Goal: Task Accomplishment & Management: Manage account settings

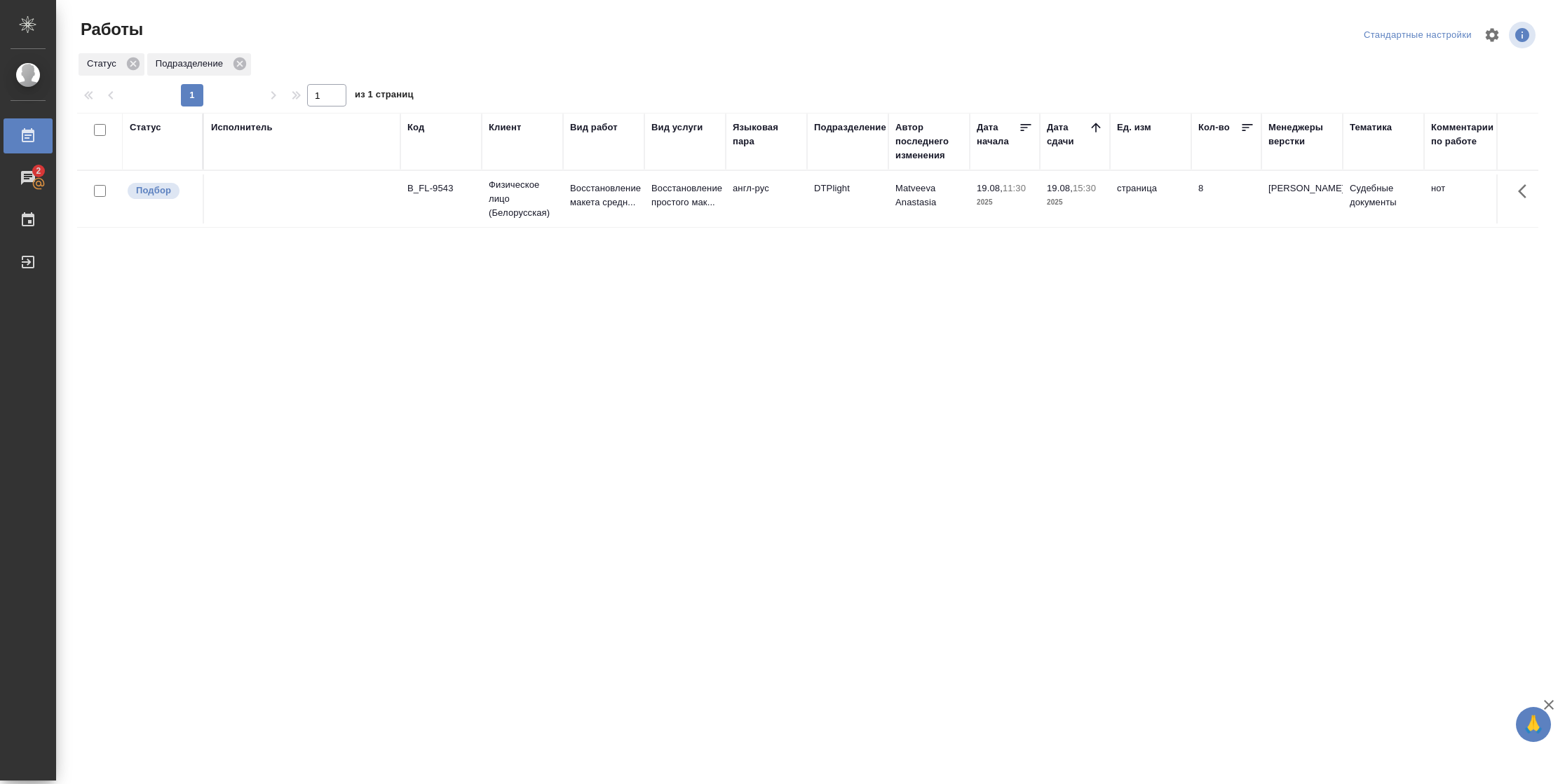
click at [139, 126] on div "Статус" at bounding box center [146, 128] width 32 height 14
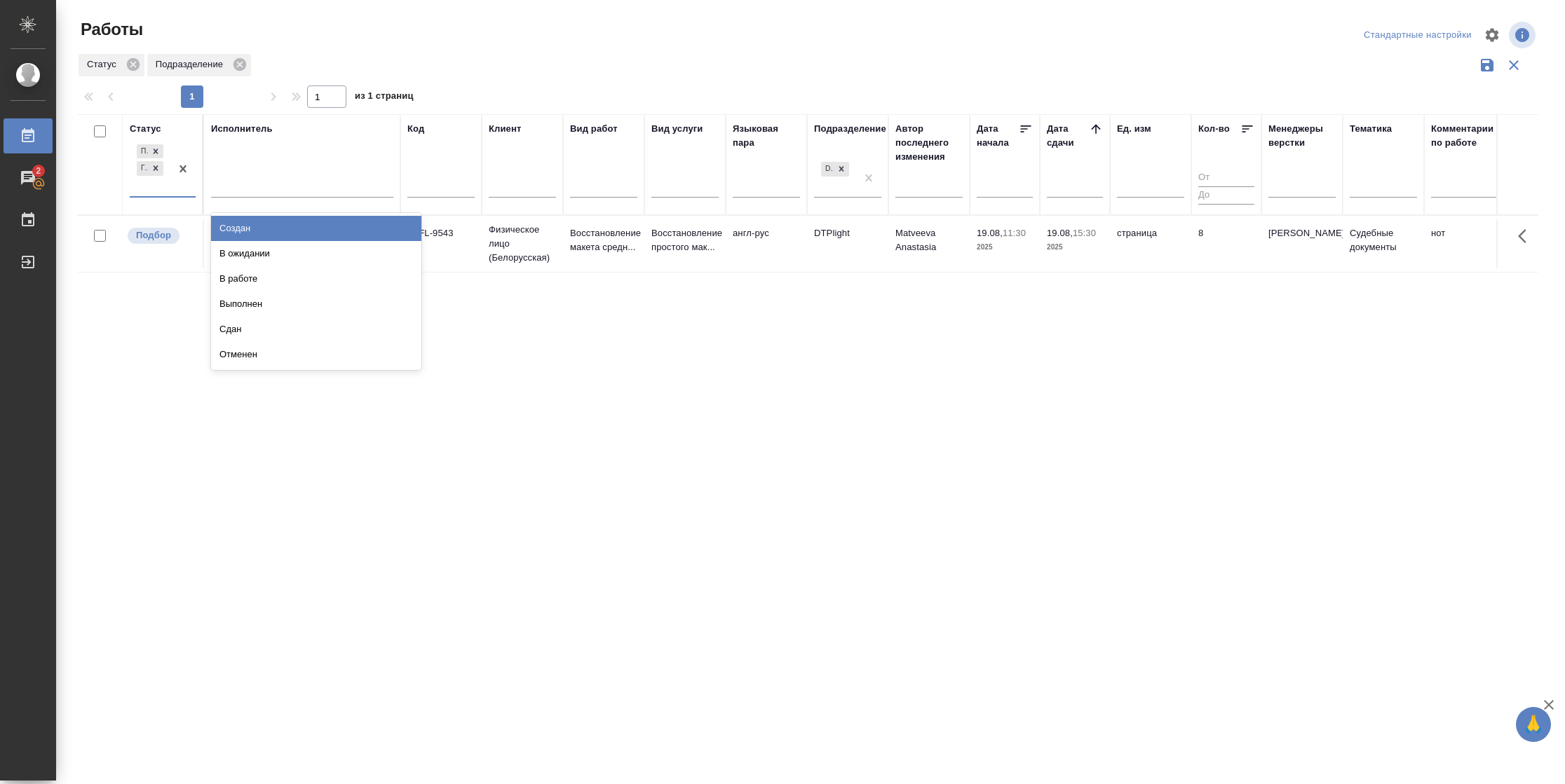
click at [156, 190] on div "Подбор Готов к работе" at bounding box center [150, 169] width 41 height 55
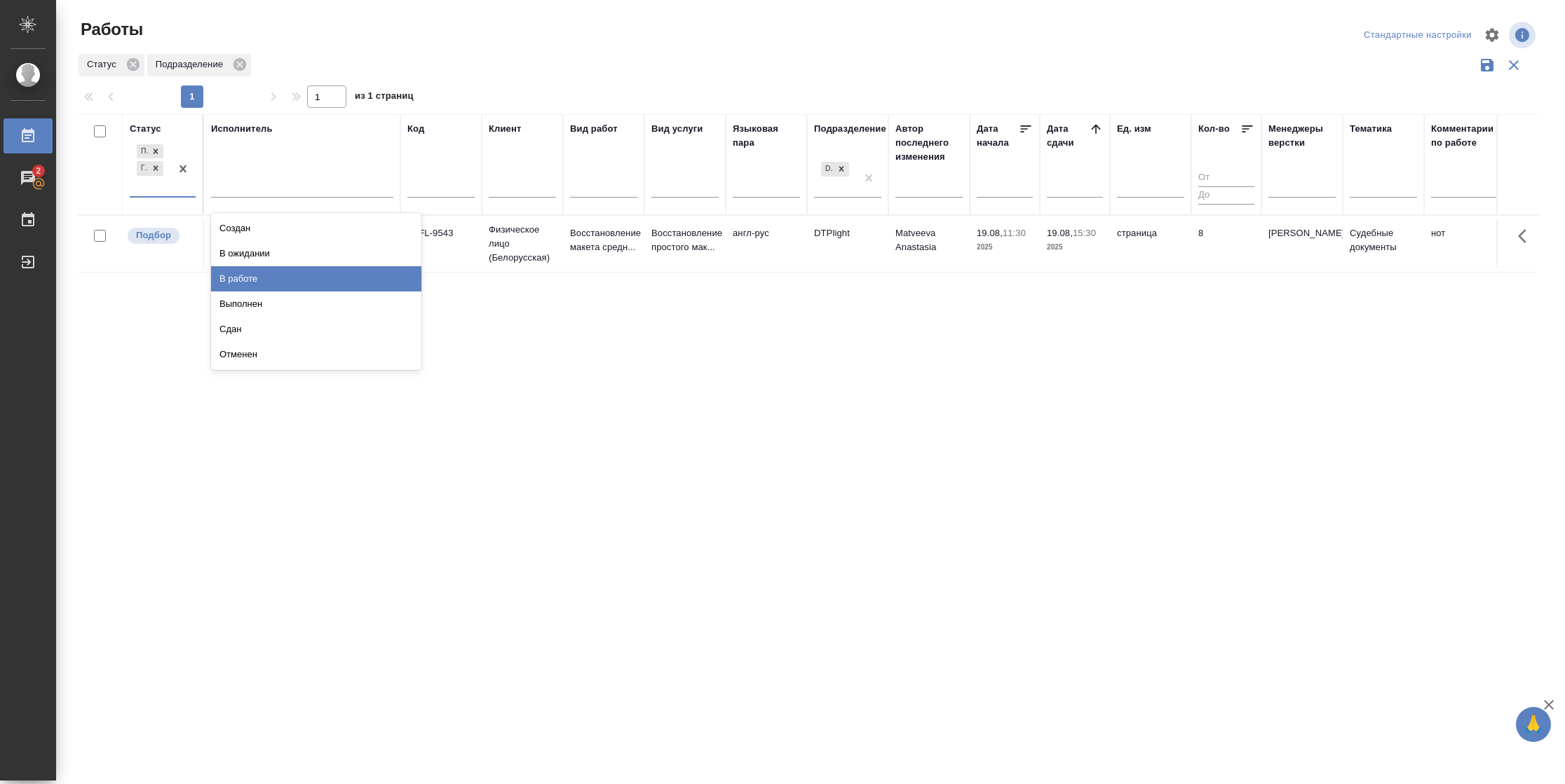
click at [243, 282] on div "В работе" at bounding box center [316, 279] width 210 height 25
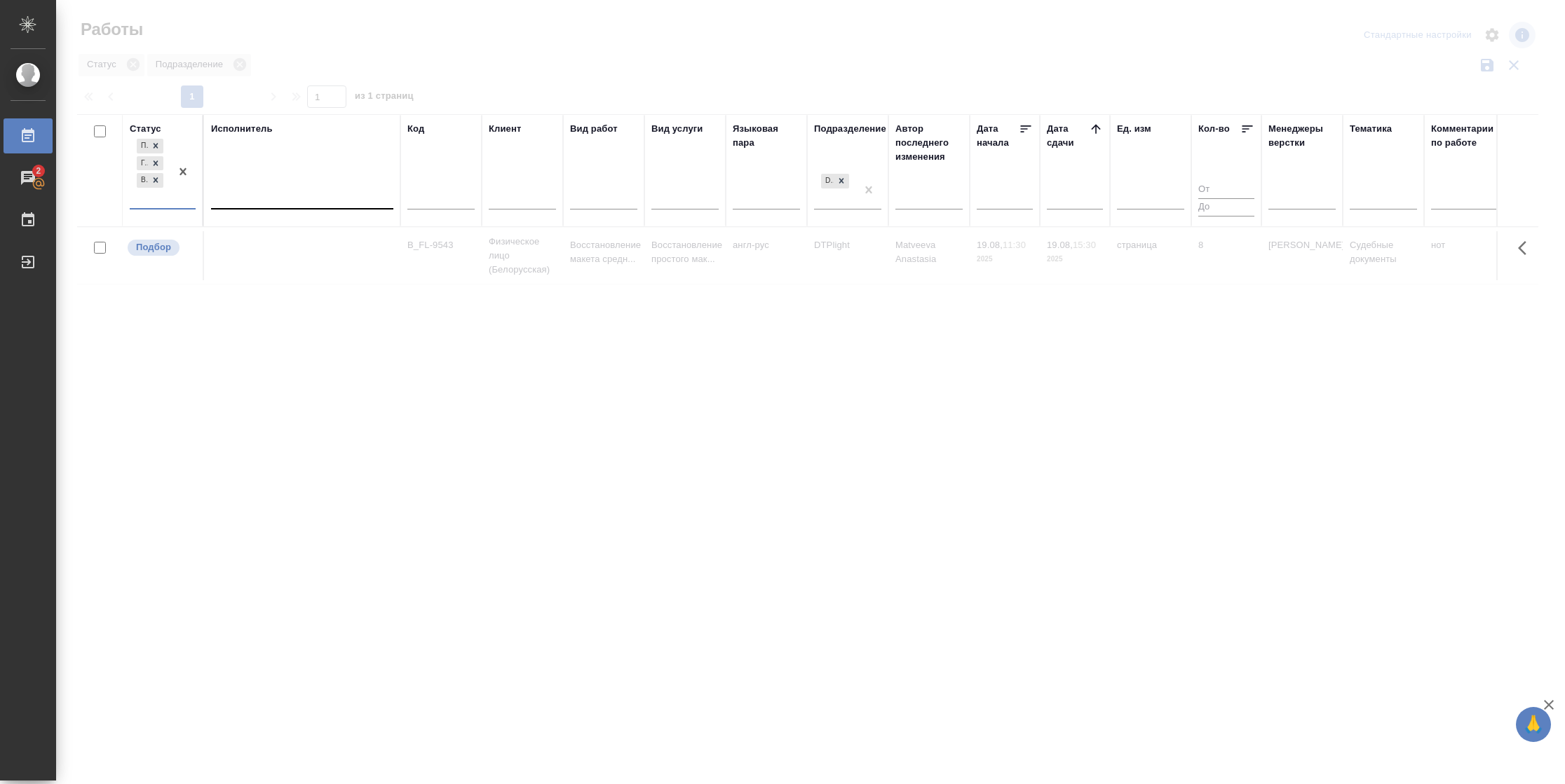
click at [282, 188] on div at bounding box center [302, 196] width 182 height 21
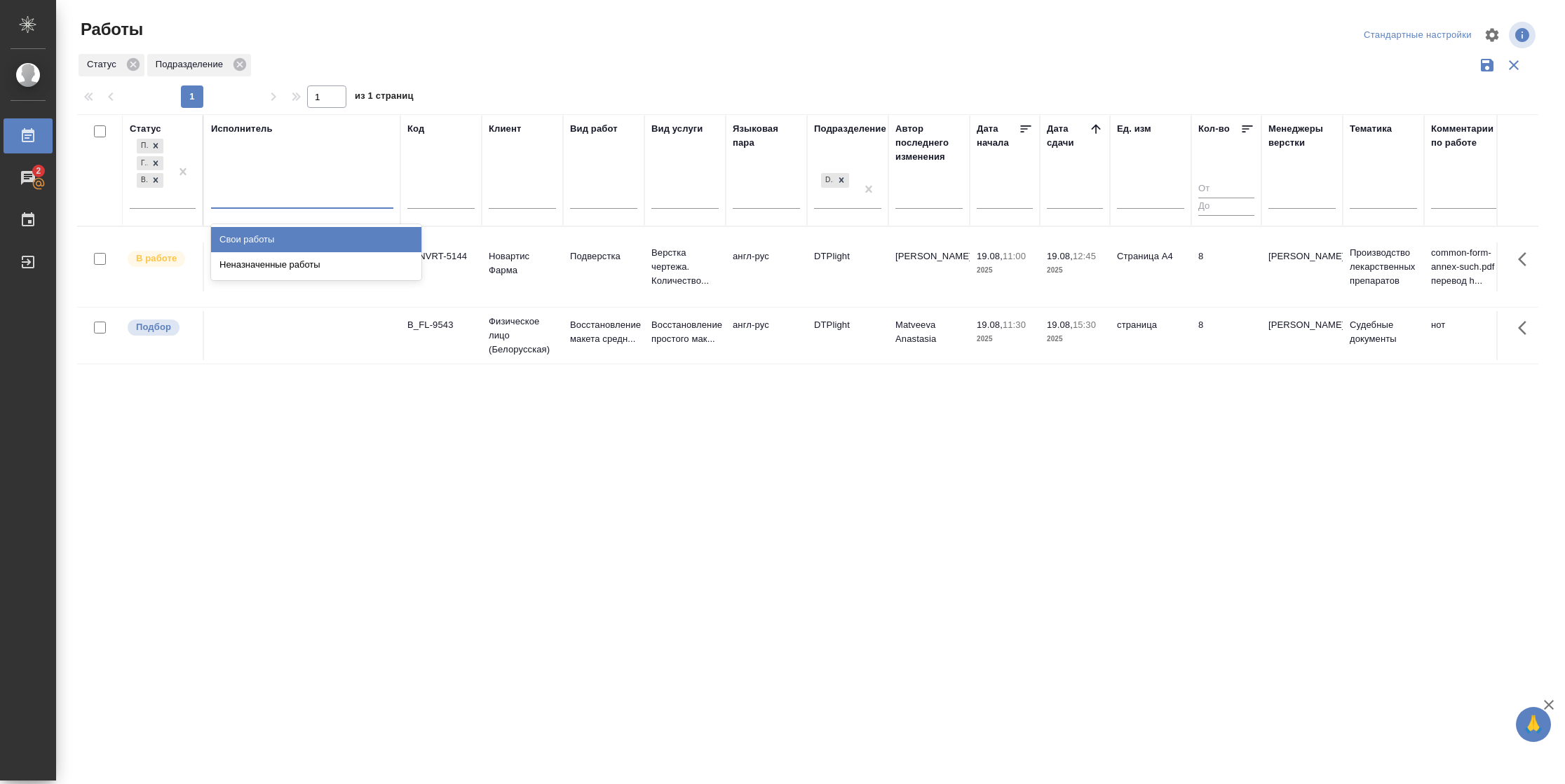
click at [282, 231] on div "Свои работы" at bounding box center [316, 239] width 210 height 25
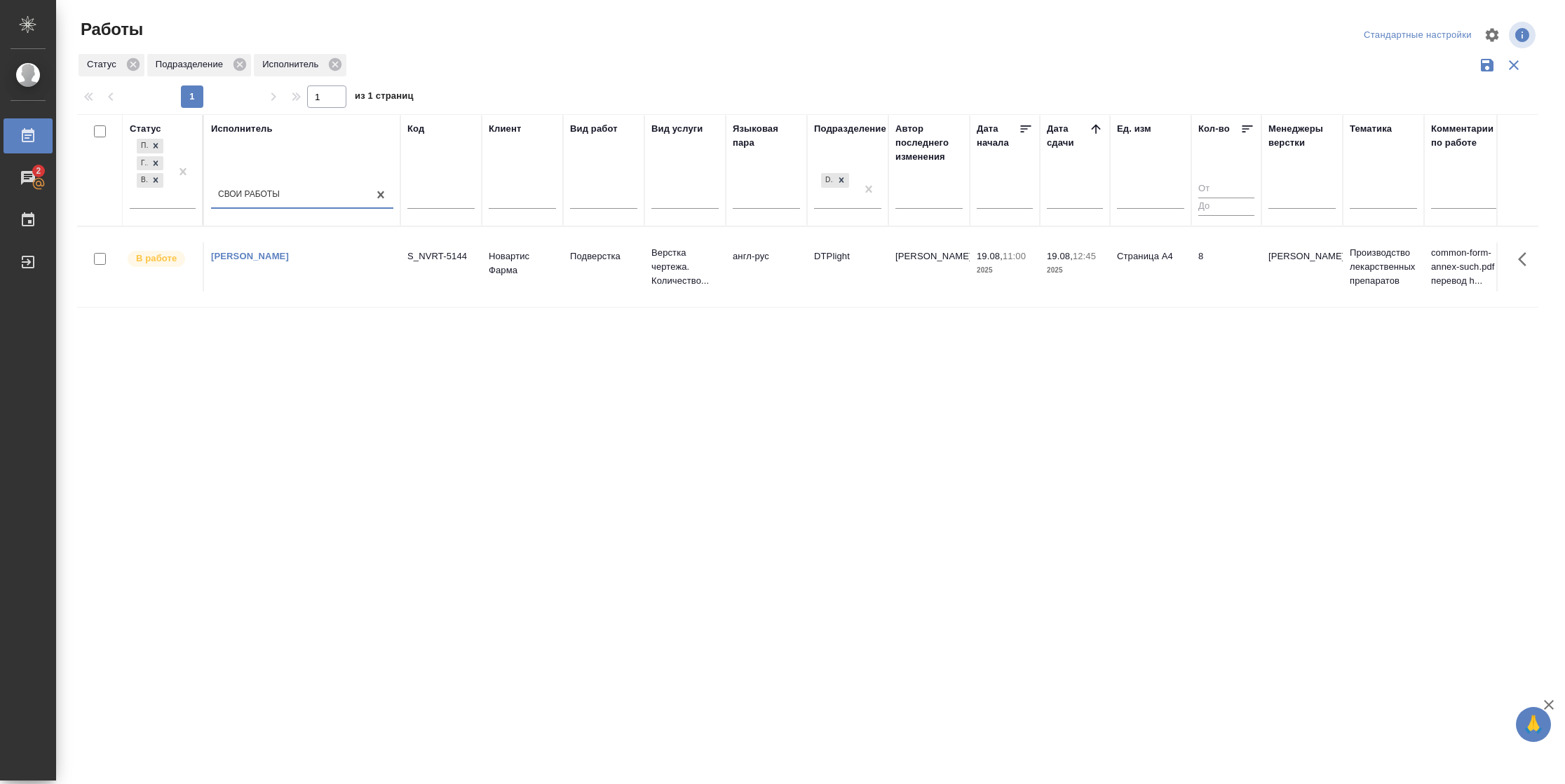
click at [1193, 283] on td "8" at bounding box center [1226, 267] width 70 height 49
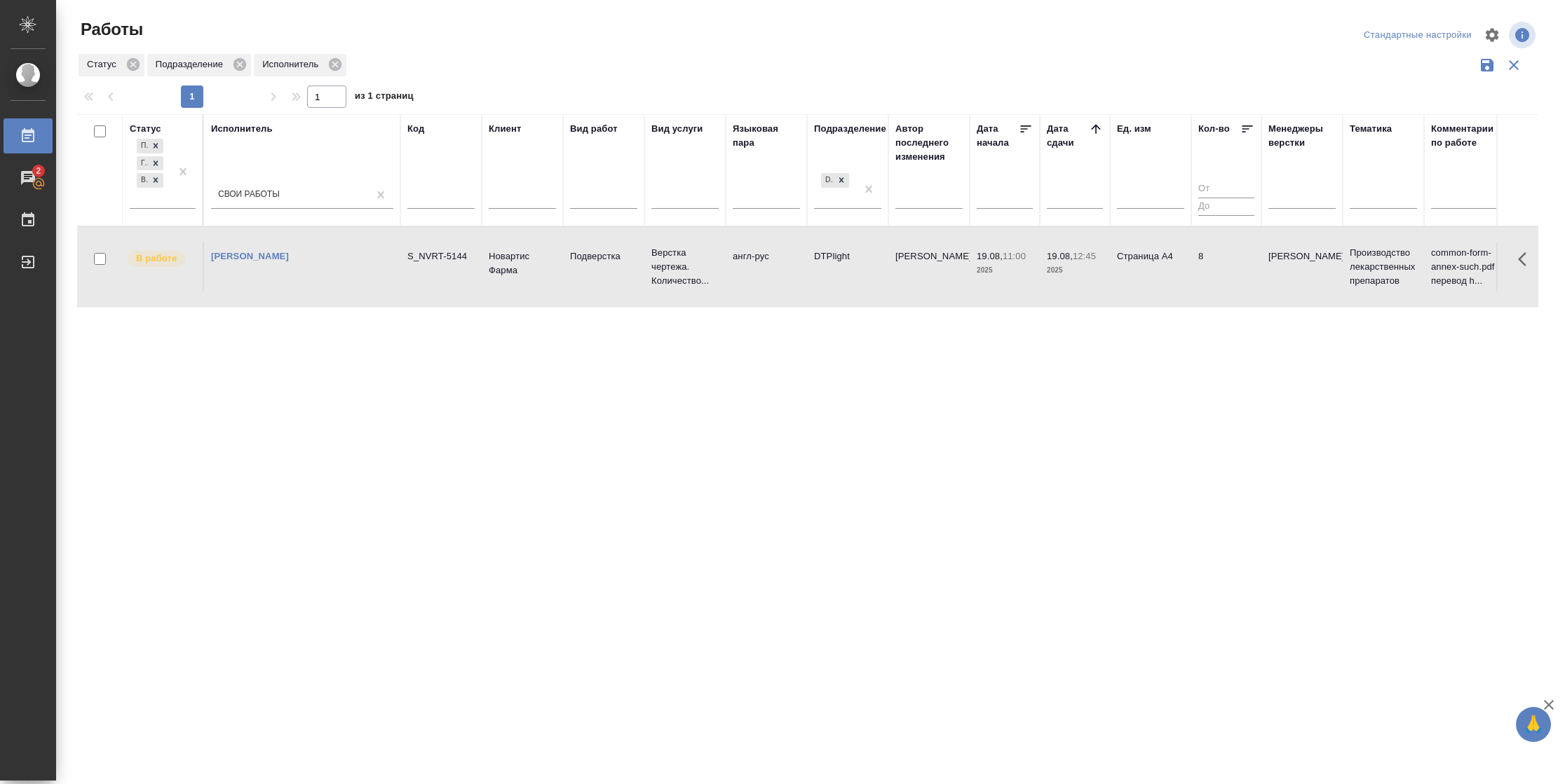
click at [1193, 283] on td "8" at bounding box center [1226, 267] width 70 height 49
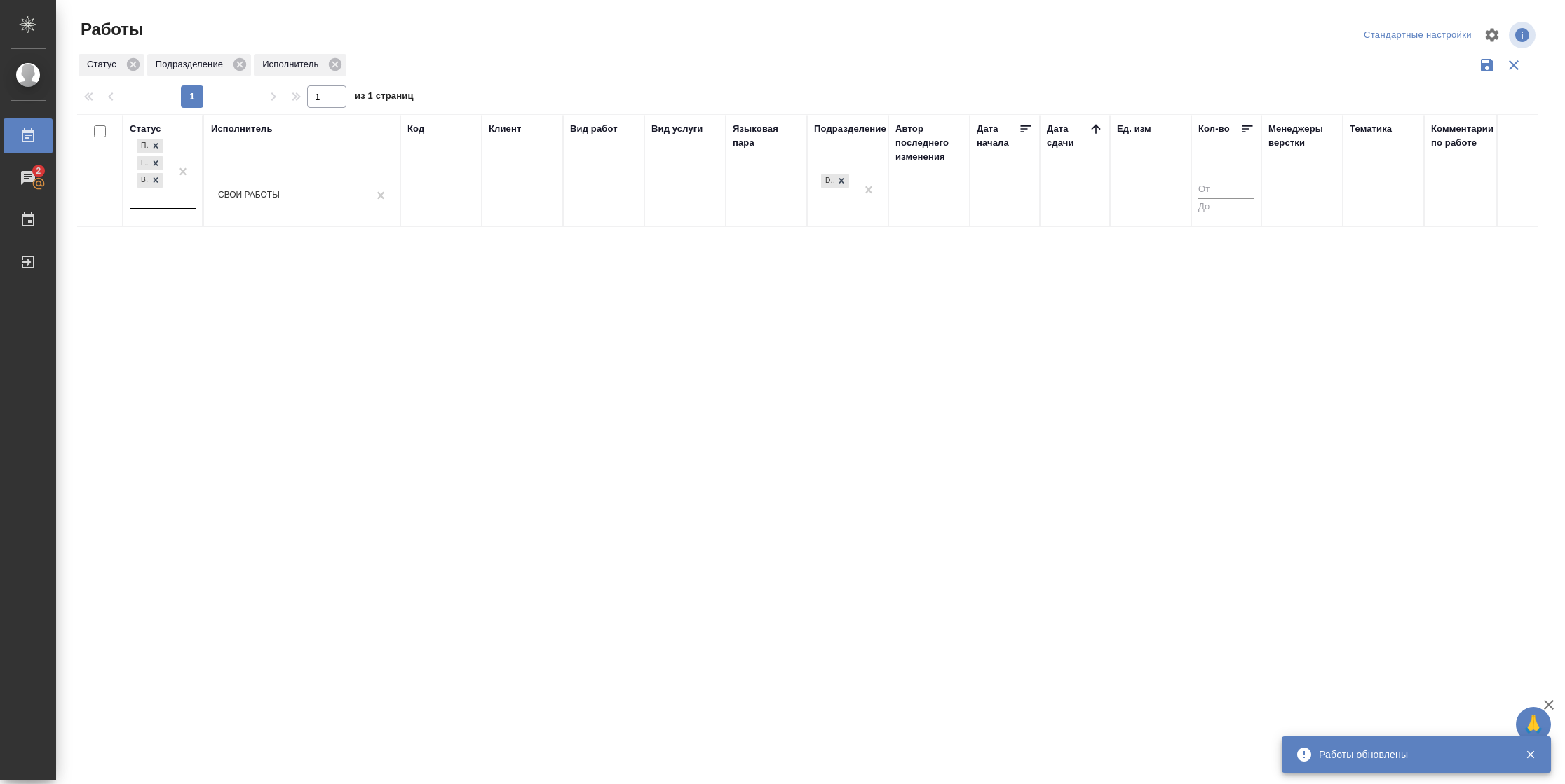
click at [169, 196] on div "Подбор Готов к работе В работе" at bounding box center [150, 172] width 41 height 72
drag, startPoint x: 287, startPoint y: 268, endPoint x: 780, endPoint y: 240, distance: 493.8
click at [289, 266] on div "В ожидании" at bounding box center [316, 266] width 210 height 25
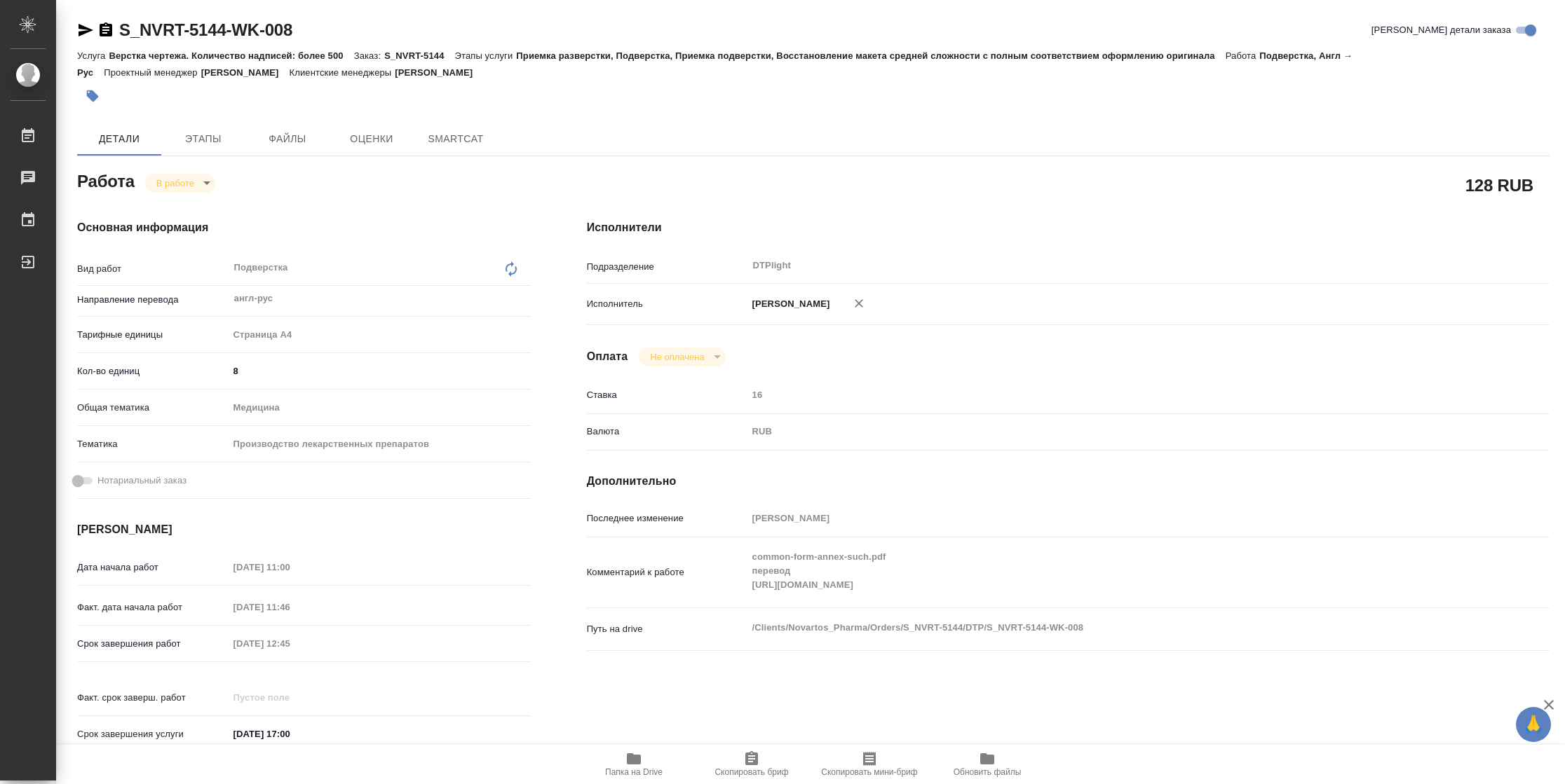
type textarea "x"
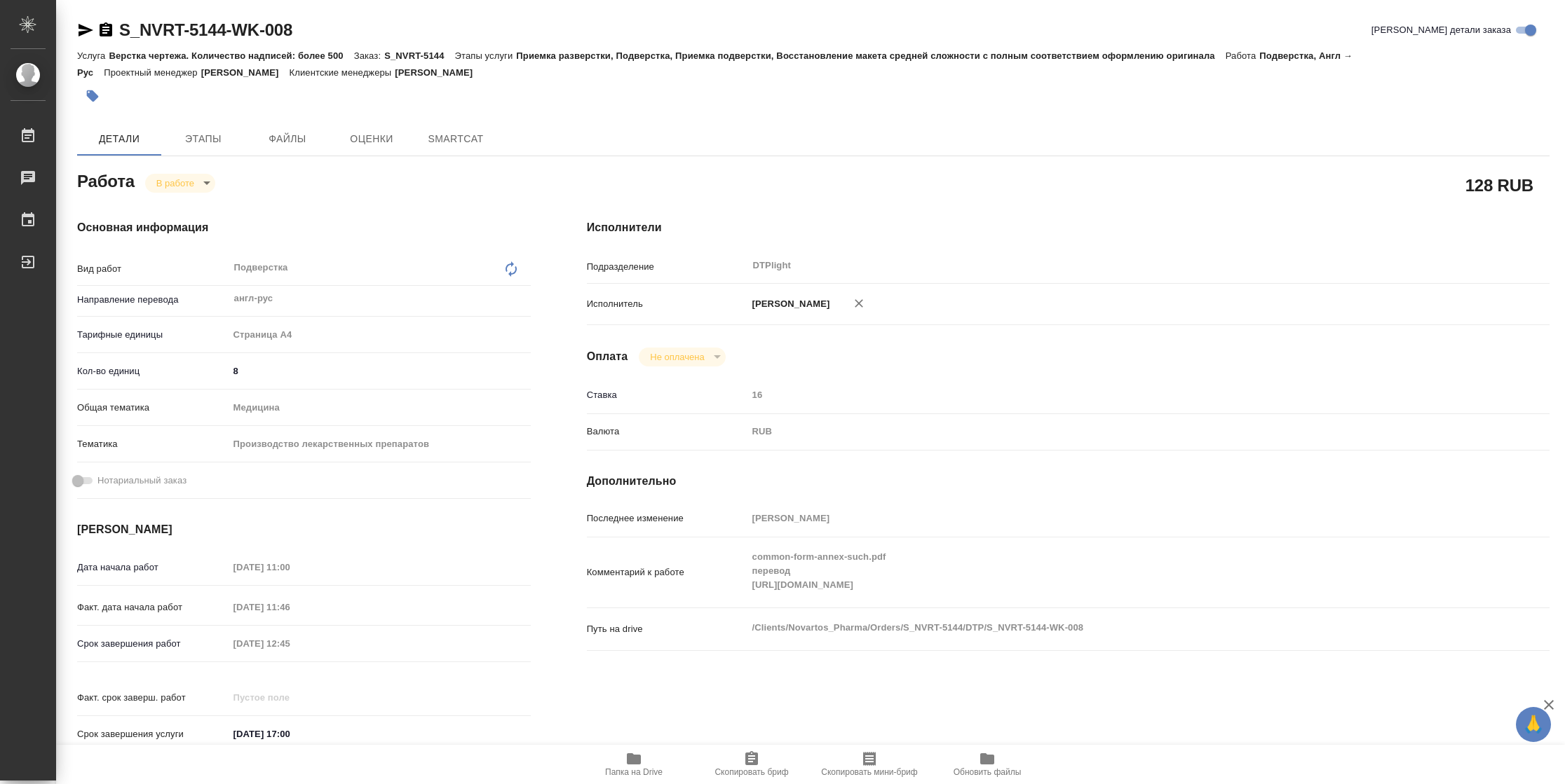
type textarea "x"
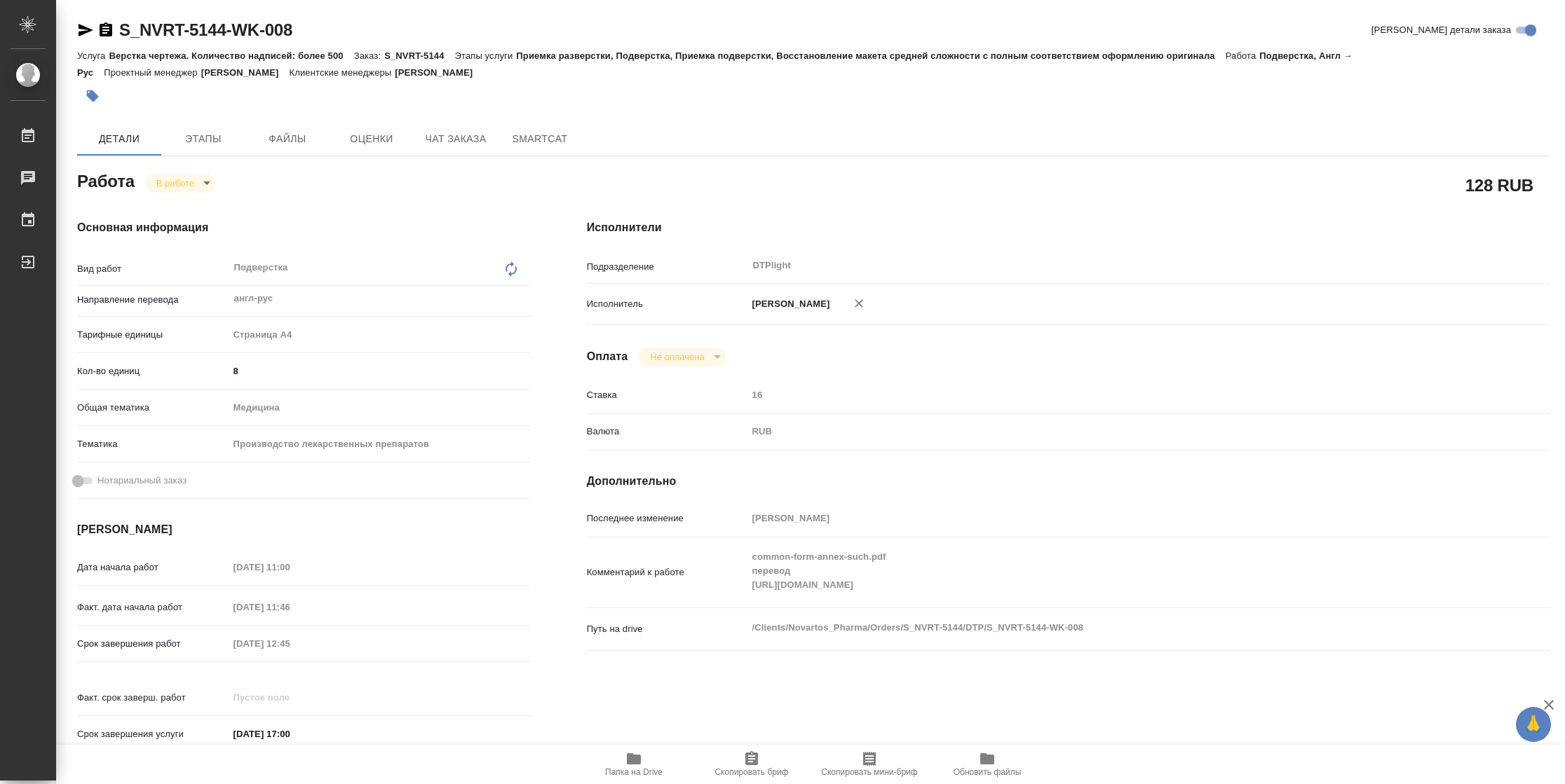
click at [638, 770] on span "Папка на Drive" at bounding box center [633, 772] width 57 height 10
type textarea "x"
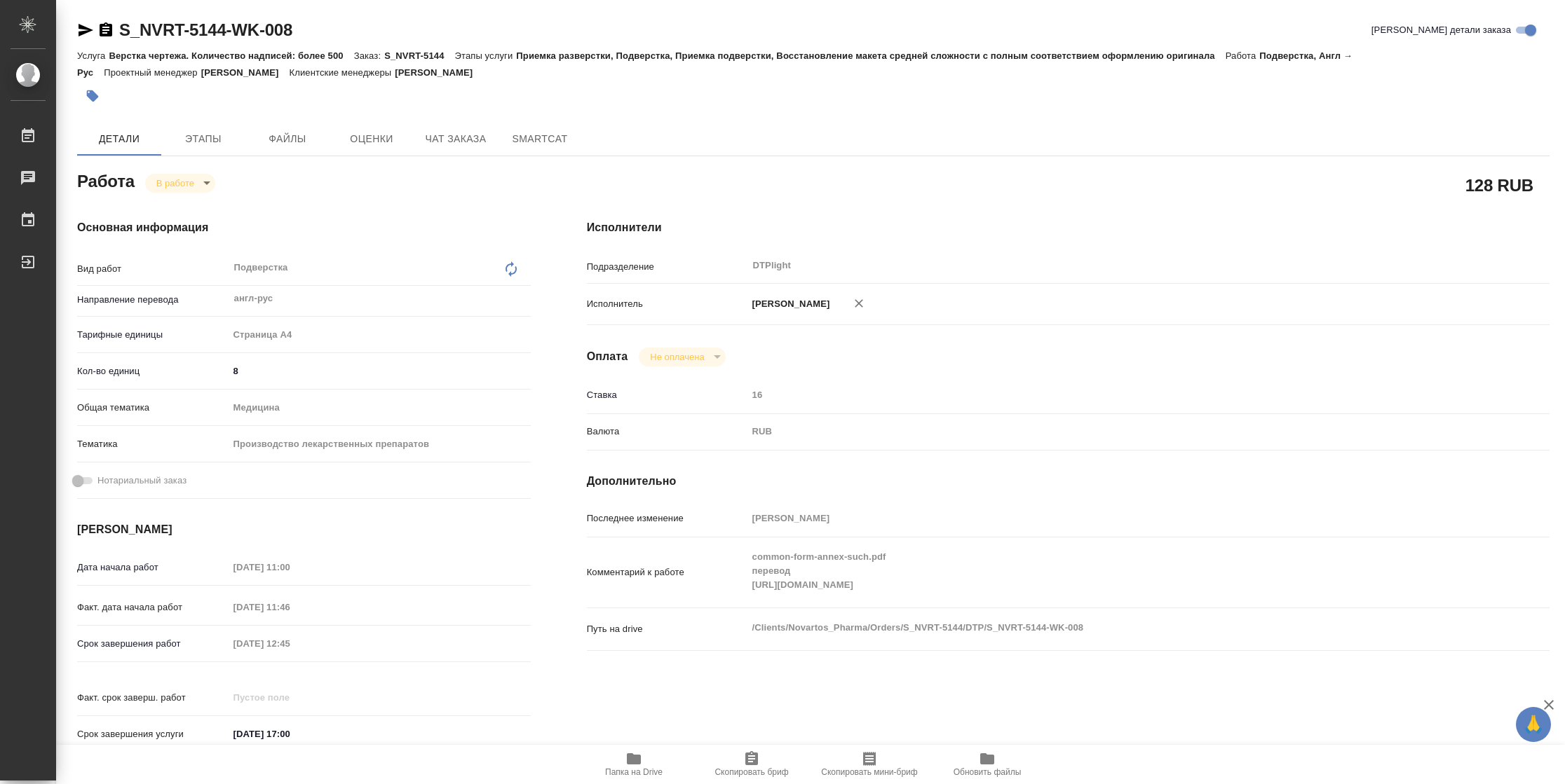
type textarea "x"
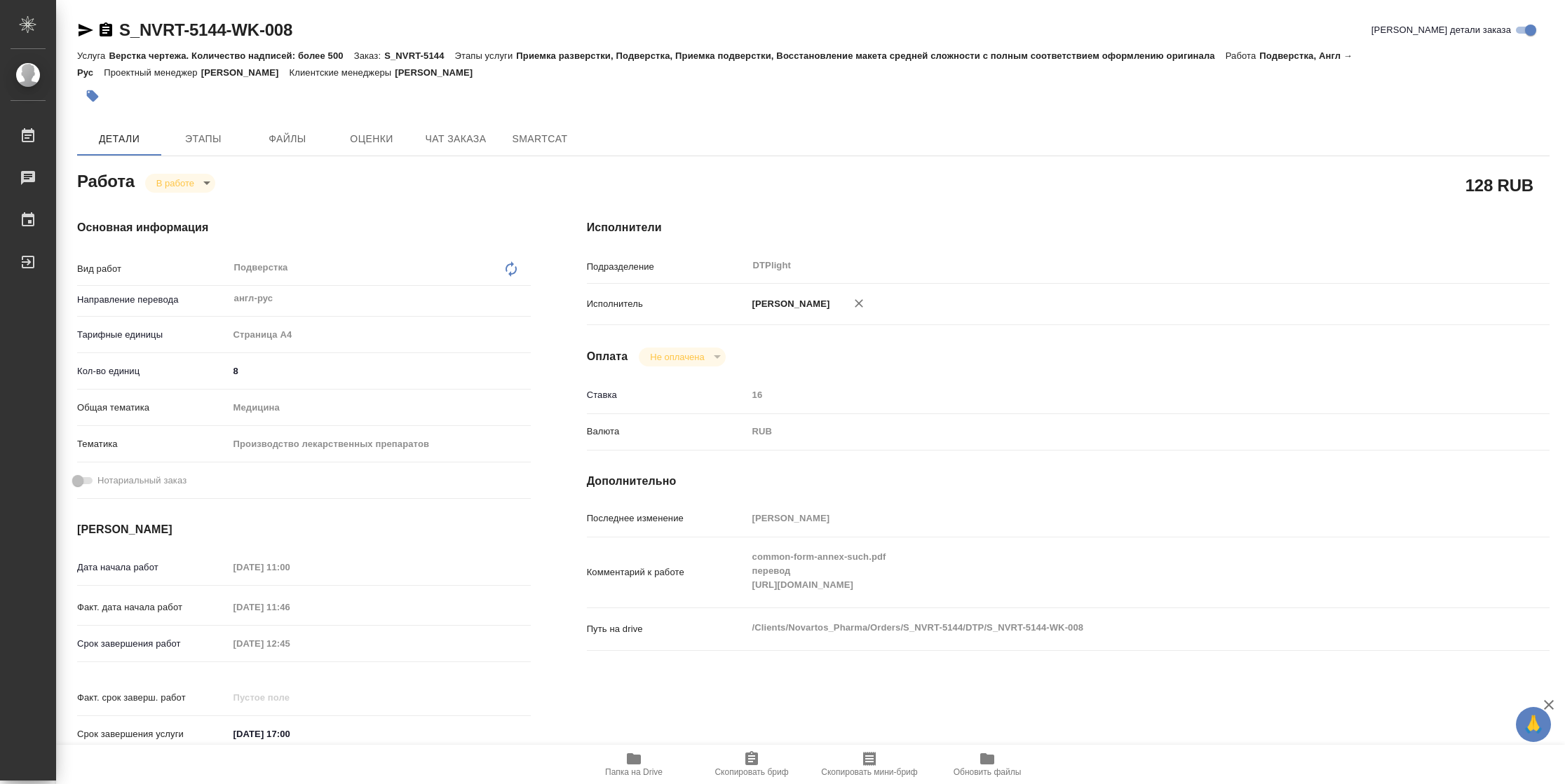
type textarea "x"
click at [204, 177] on body "🙏 .cls-1 fill:#fff; AWATERA Vasilyeva Natalia Работы 2 Чаты График Выйти S_NVRT…" at bounding box center [782, 392] width 1565 height 784
click at [208, 201] on li "Выполнен" at bounding box center [191, 207] width 92 height 24
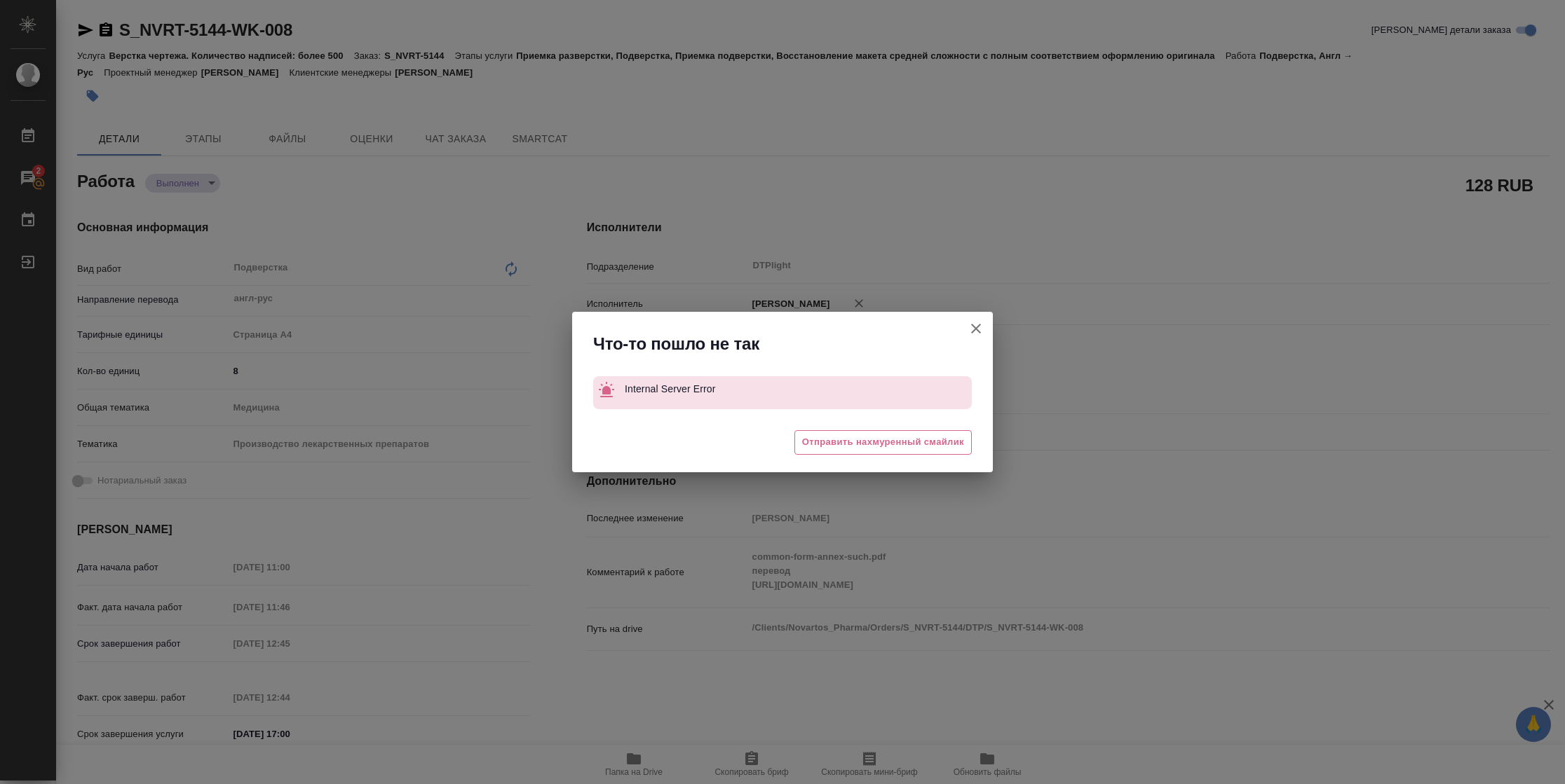
type textarea "x"
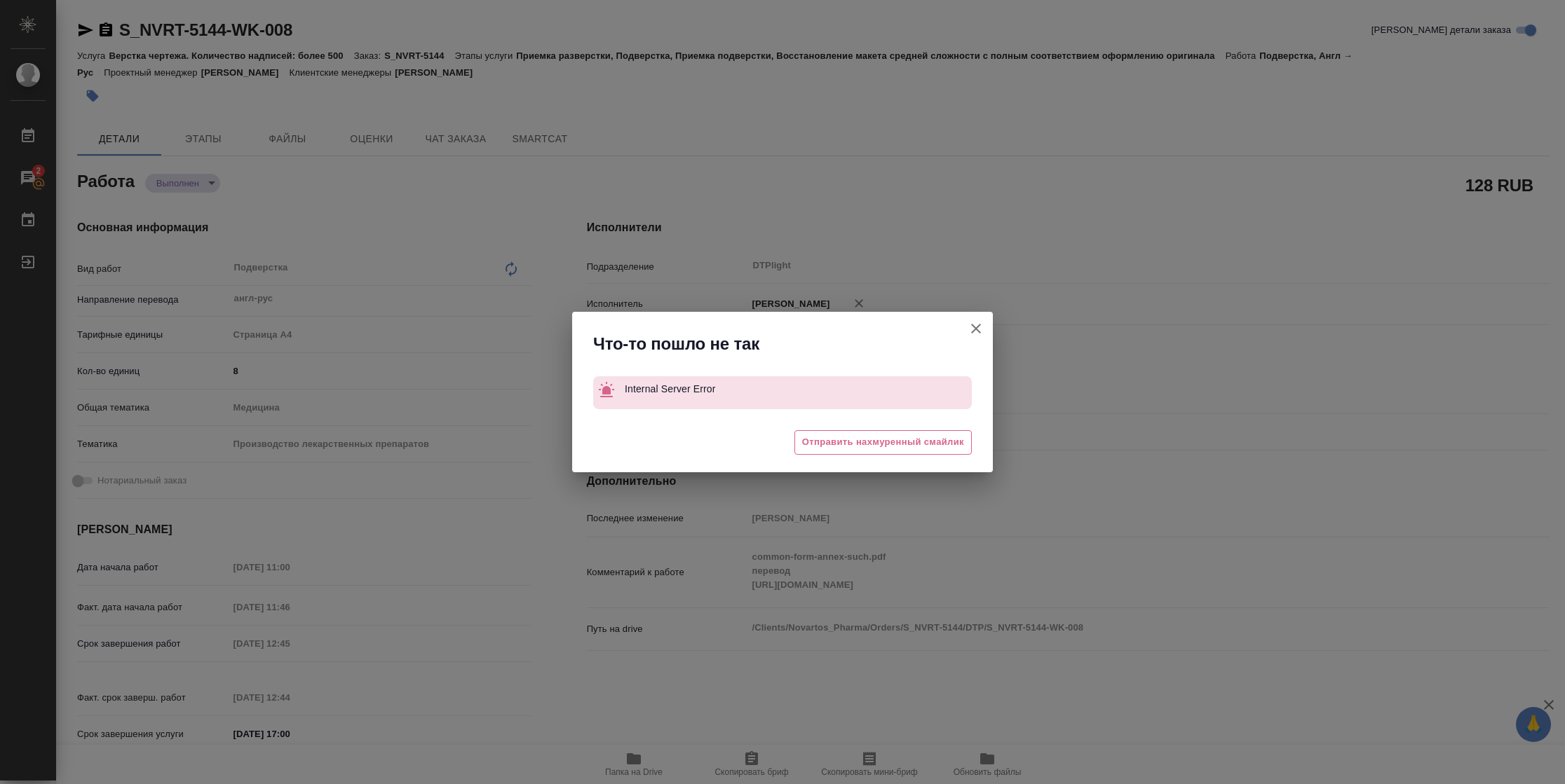
type textarea "x"
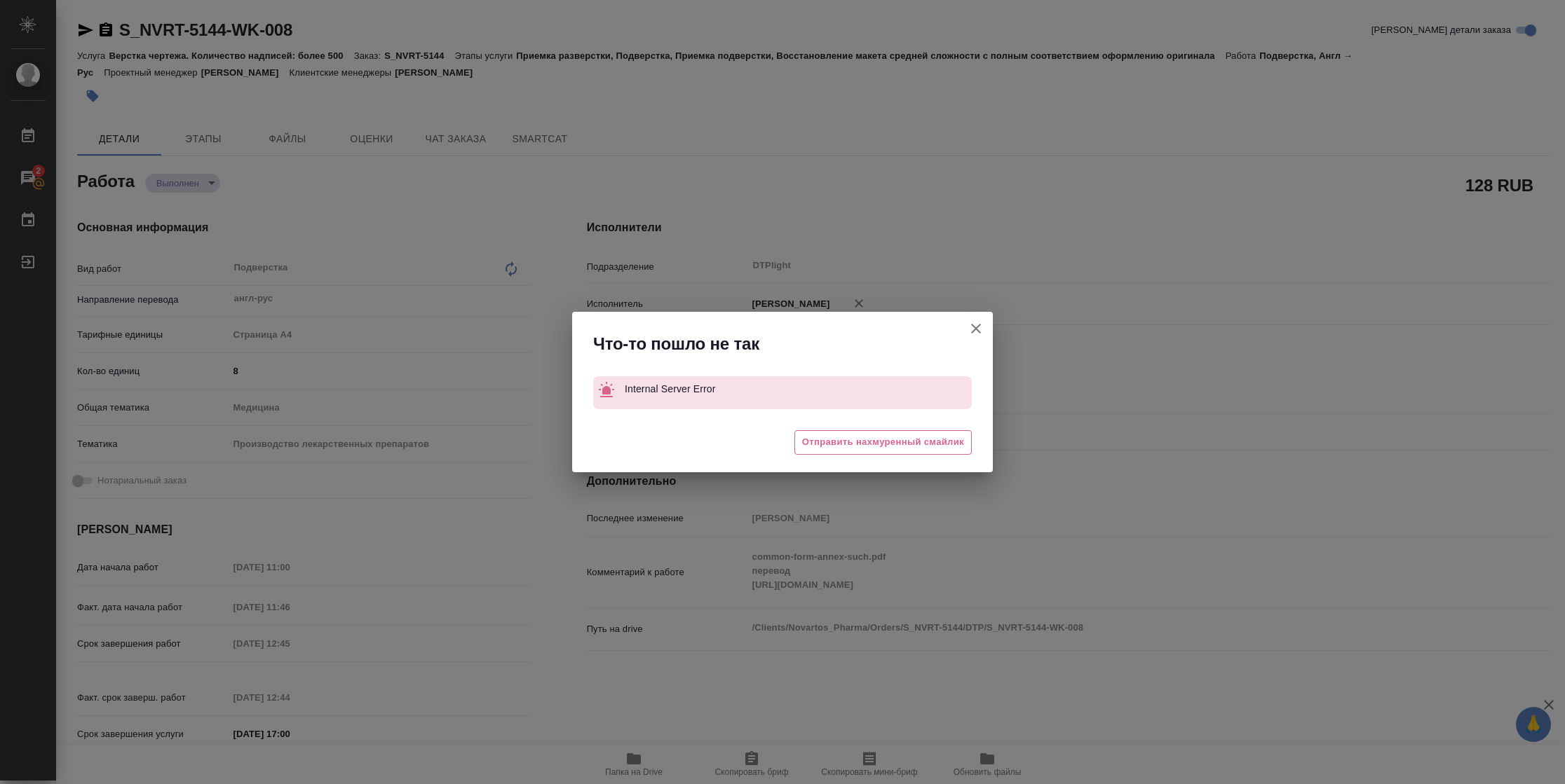
type textarea "x"
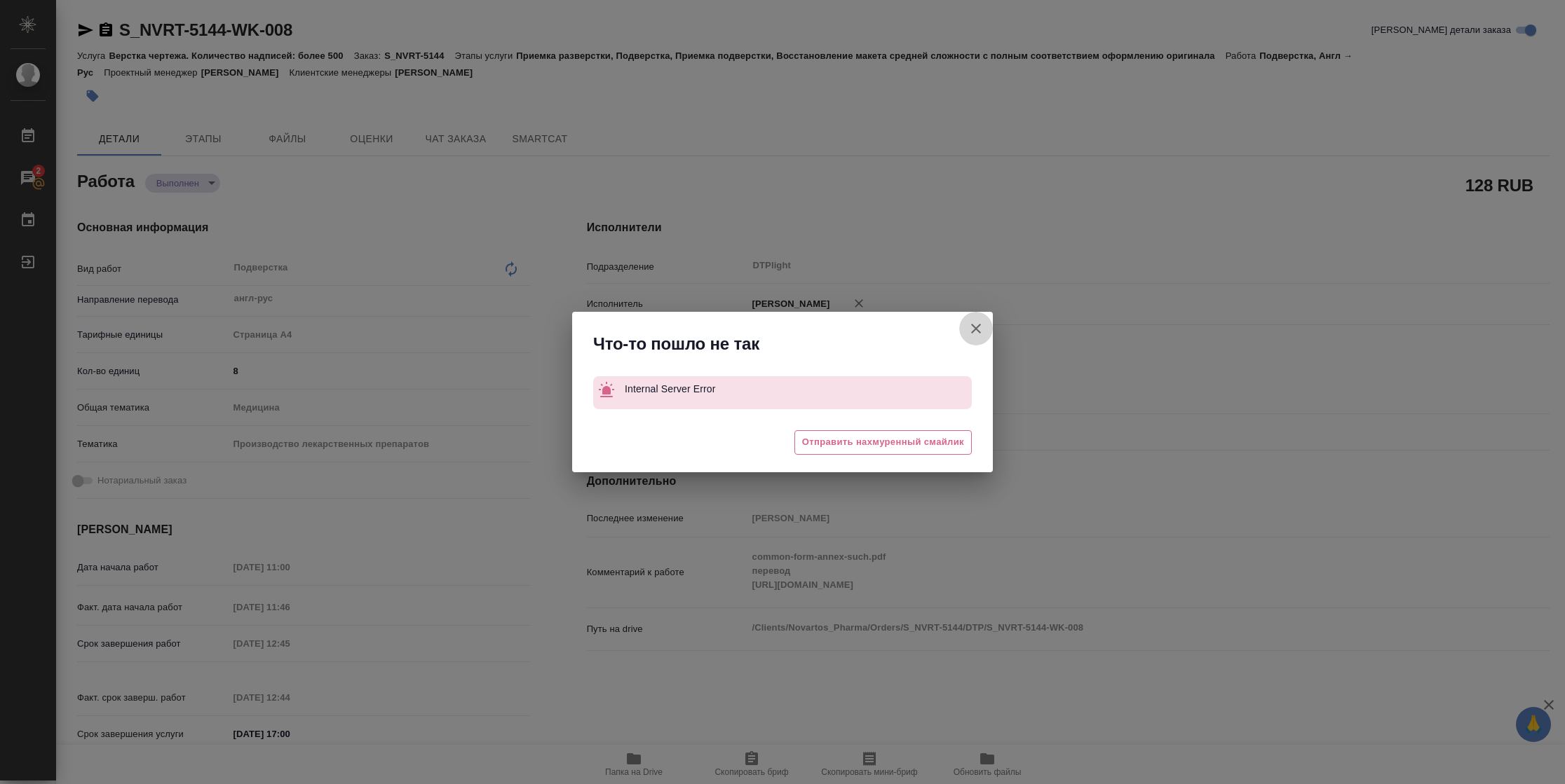
click at [974, 333] on icon "button" at bounding box center [975, 328] width 17 height 17
type textarea "x"
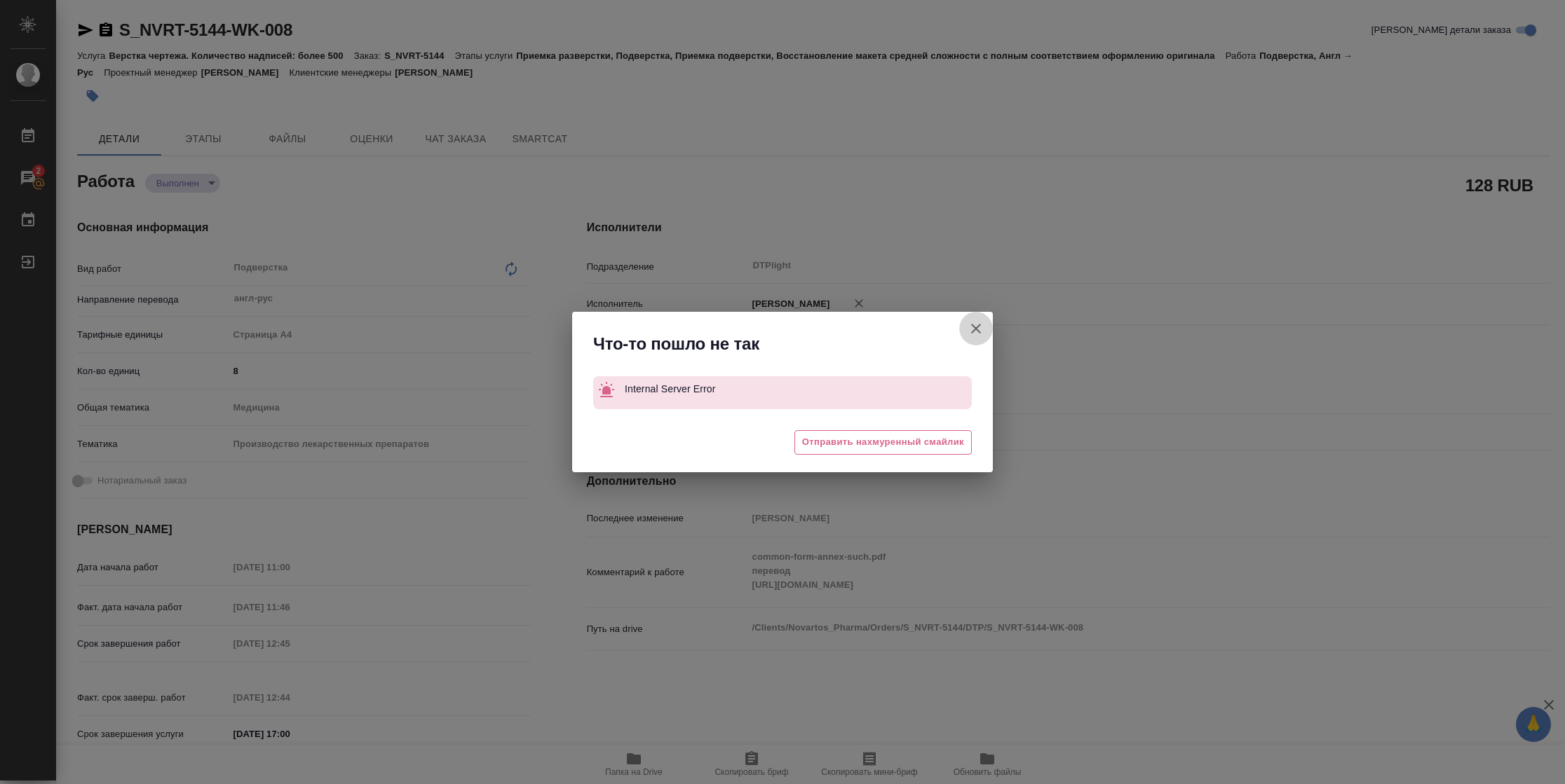
type textarea "x"
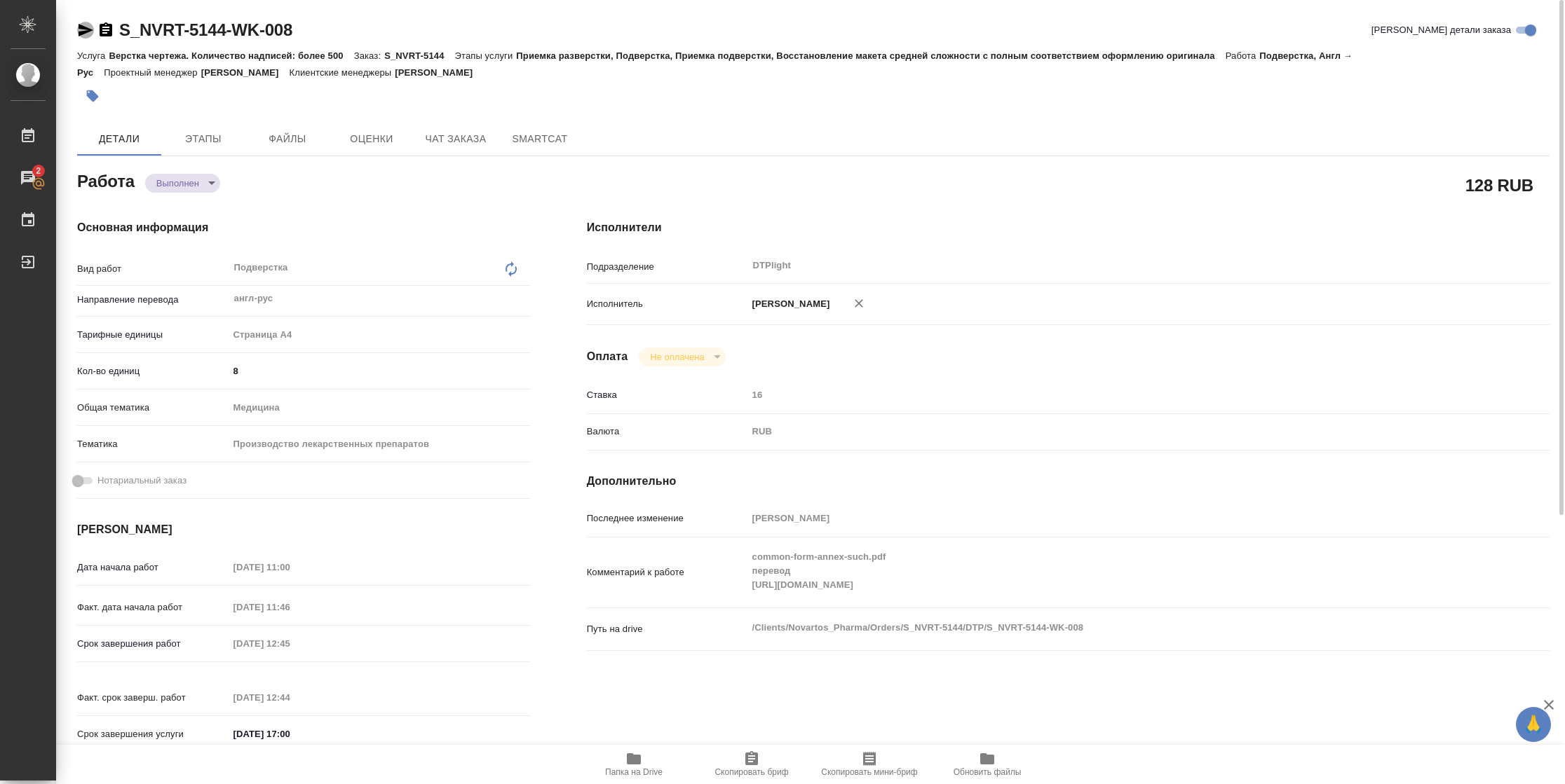
drag, startPoint x: 91, startPoint y: 33, endPoint x: 207, endPoint y: 1, distance: 120.3
click at [90, 33] on icon "button" at bounding box center [85, 29] width 17 height 17
